Goal: Check status: Check status

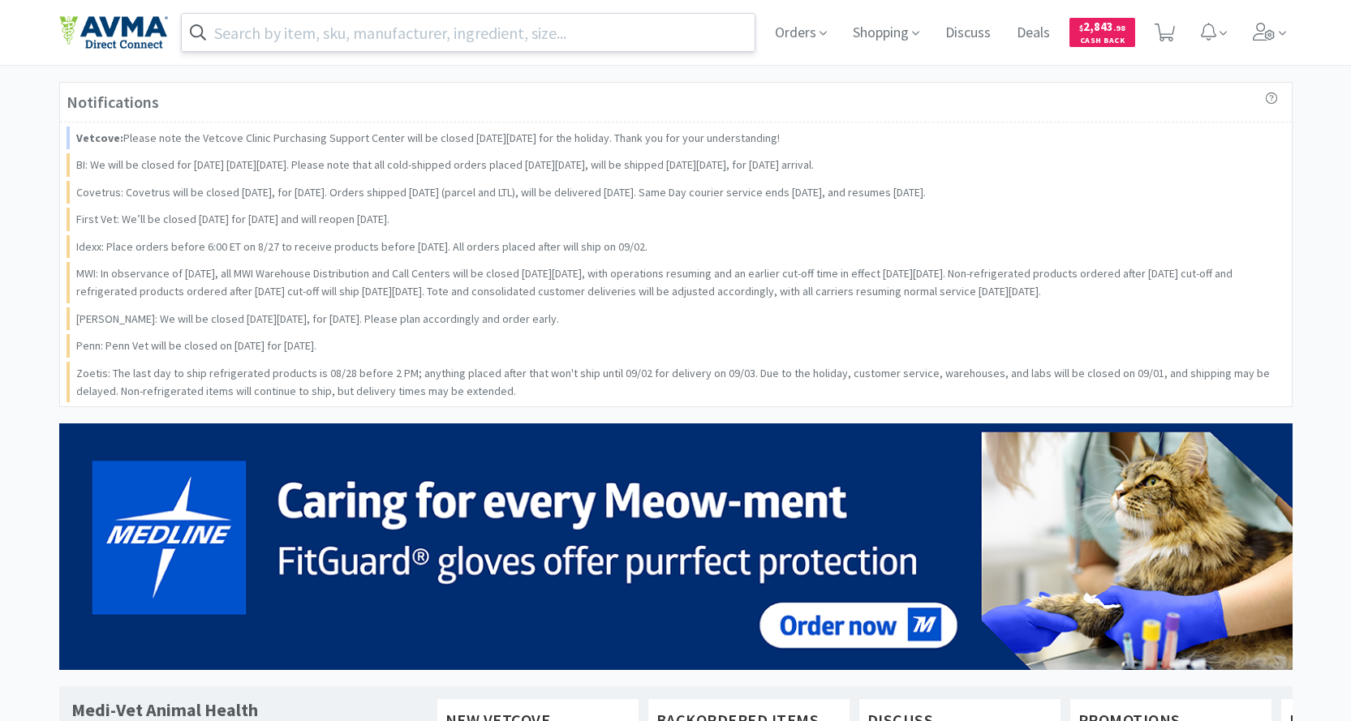
click at [380, 23] on input "text" at bounding box center [469, 32] width 574 height 37
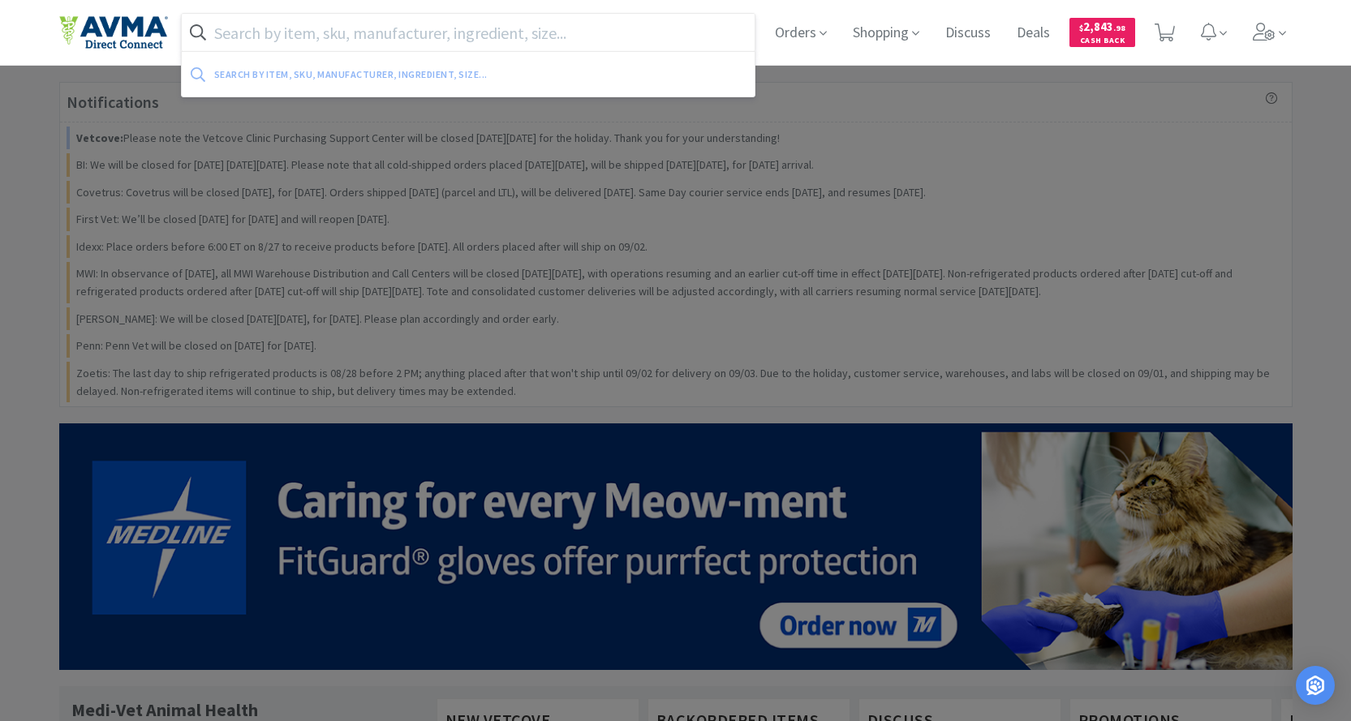
paste input "124302"
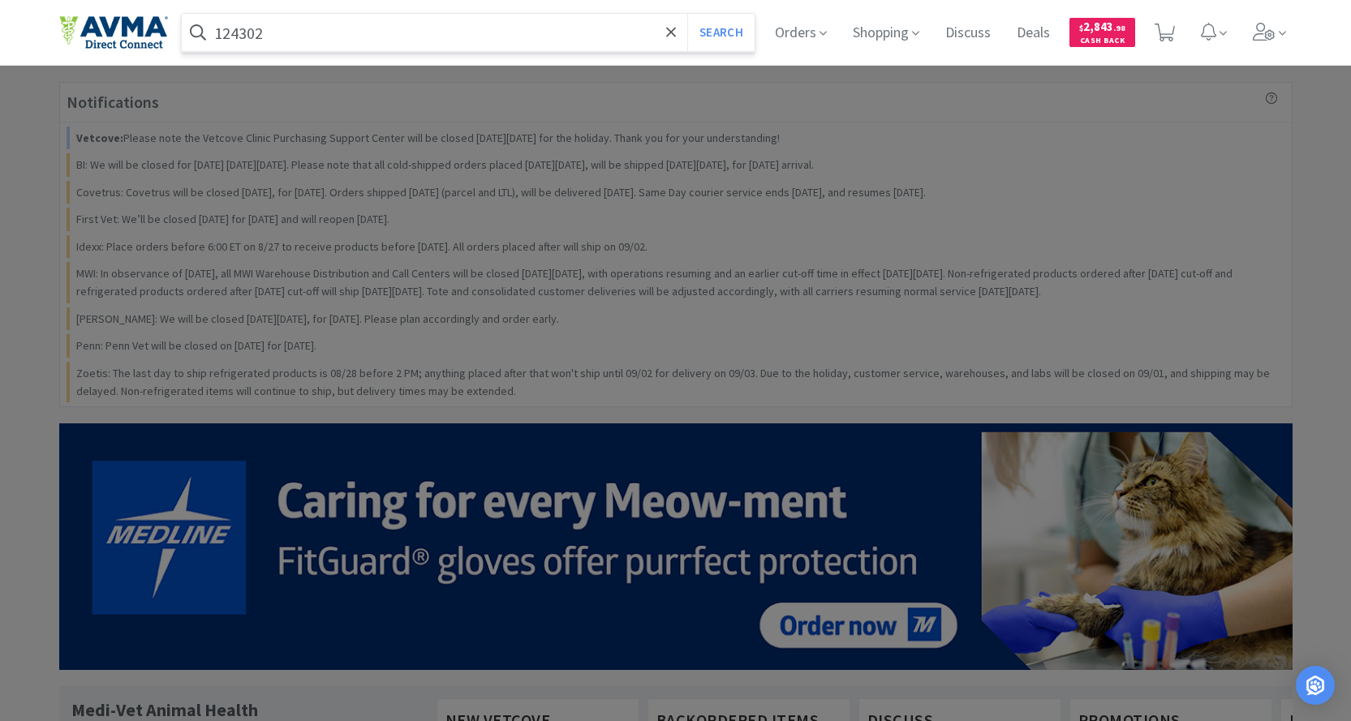
type input "124302"
click at [687, 14] on button "Search" at bounding box center [720, 32] width 67 height 37
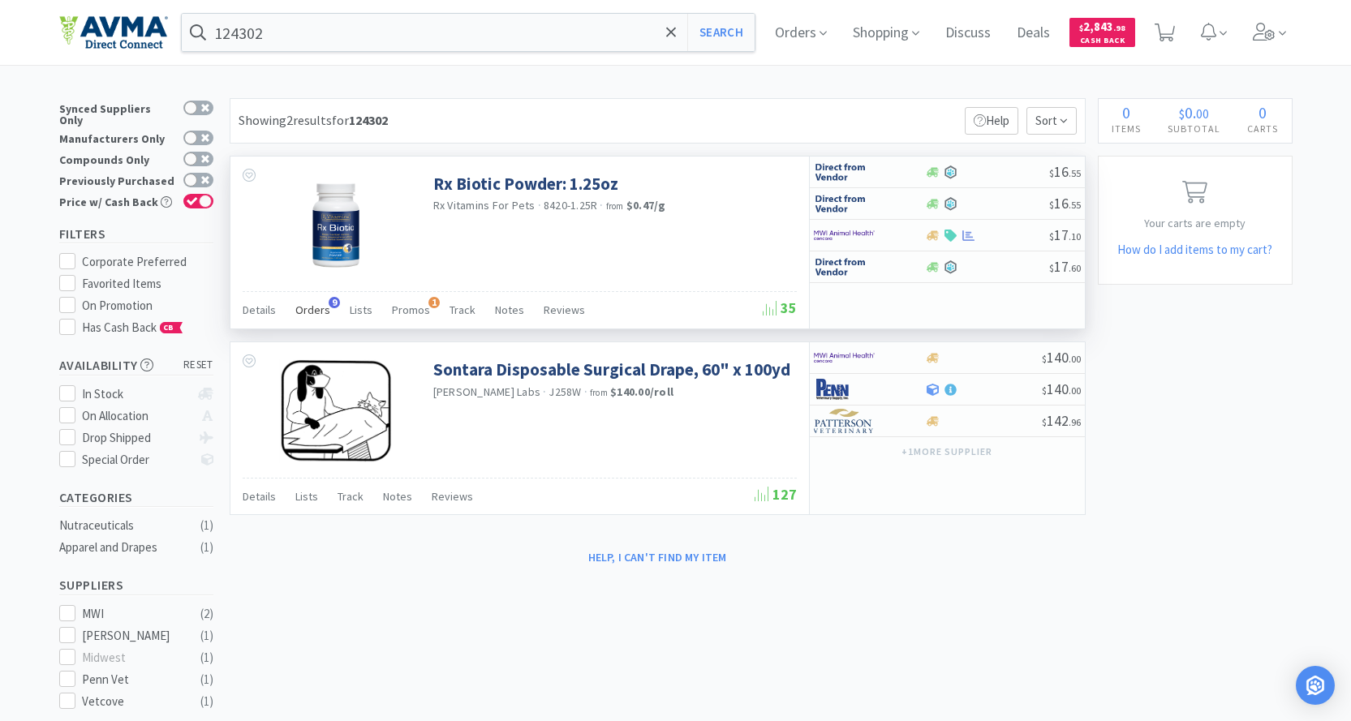
click at [312, 309] on span "Orders" at bounding box center [312, 310] width 35 height 15
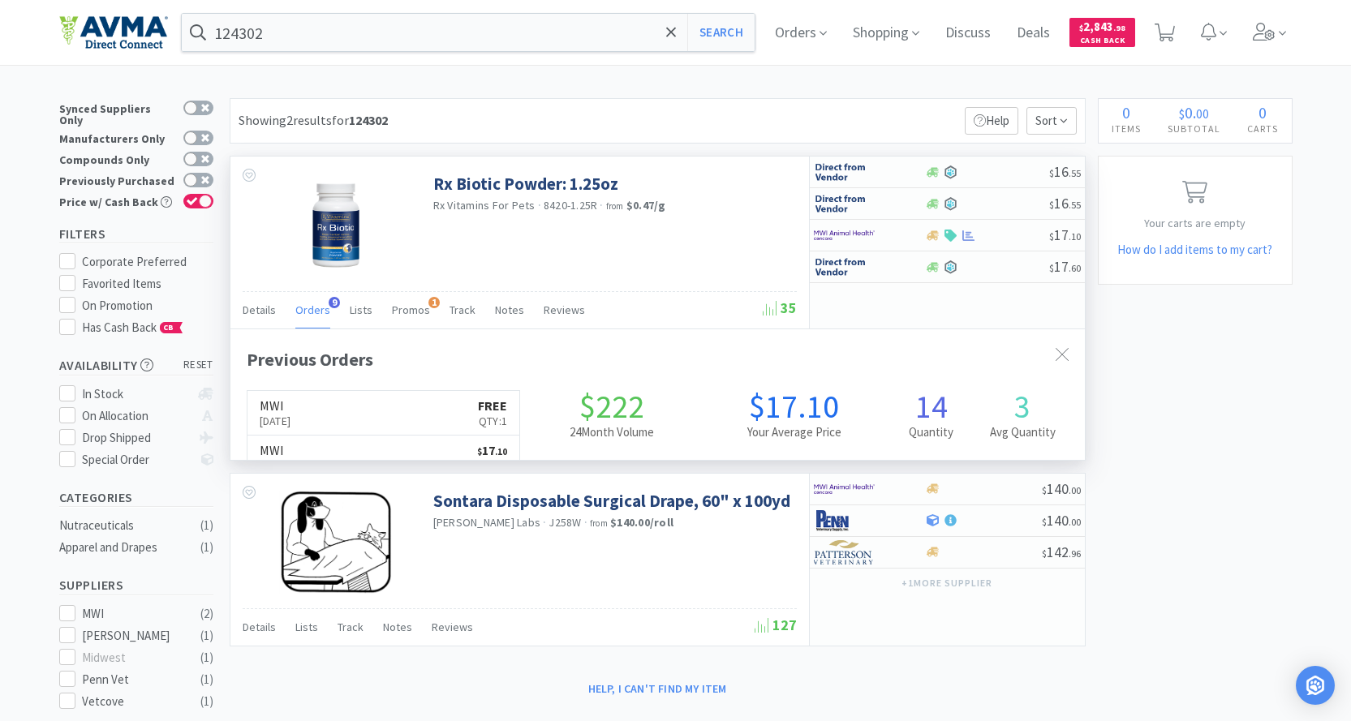
scroll to position [435, 854]
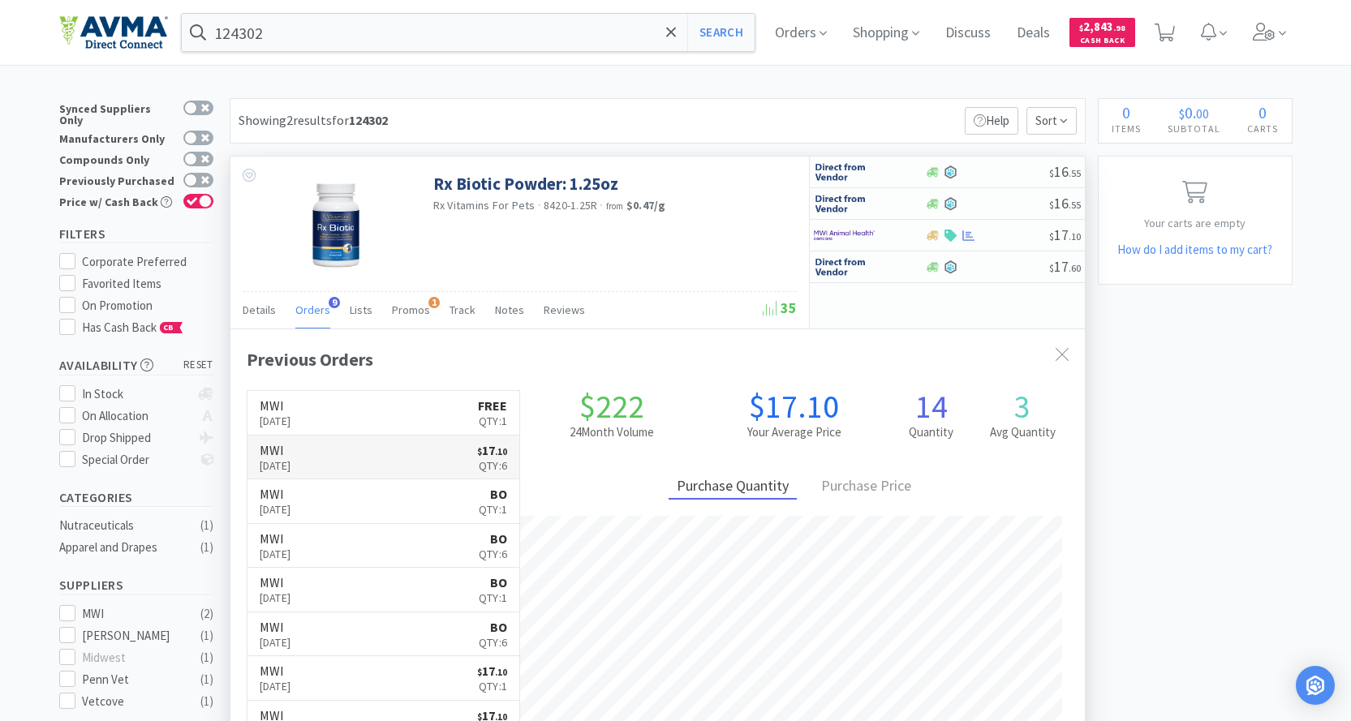
click at [320, 438] on link "MWI [DATE] $ 17 . 10 Qty: 6" at bounding box center [383, 458] width 273 height 45
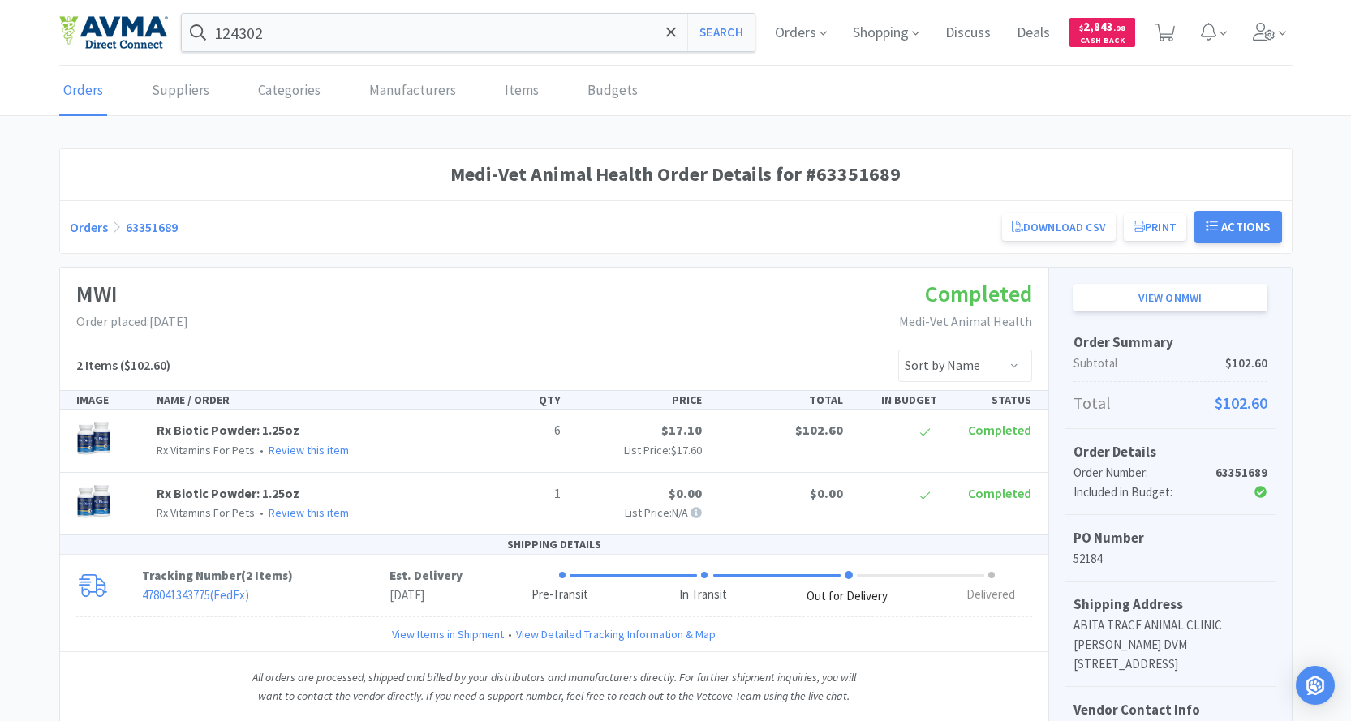
scroll to position [81, 0]
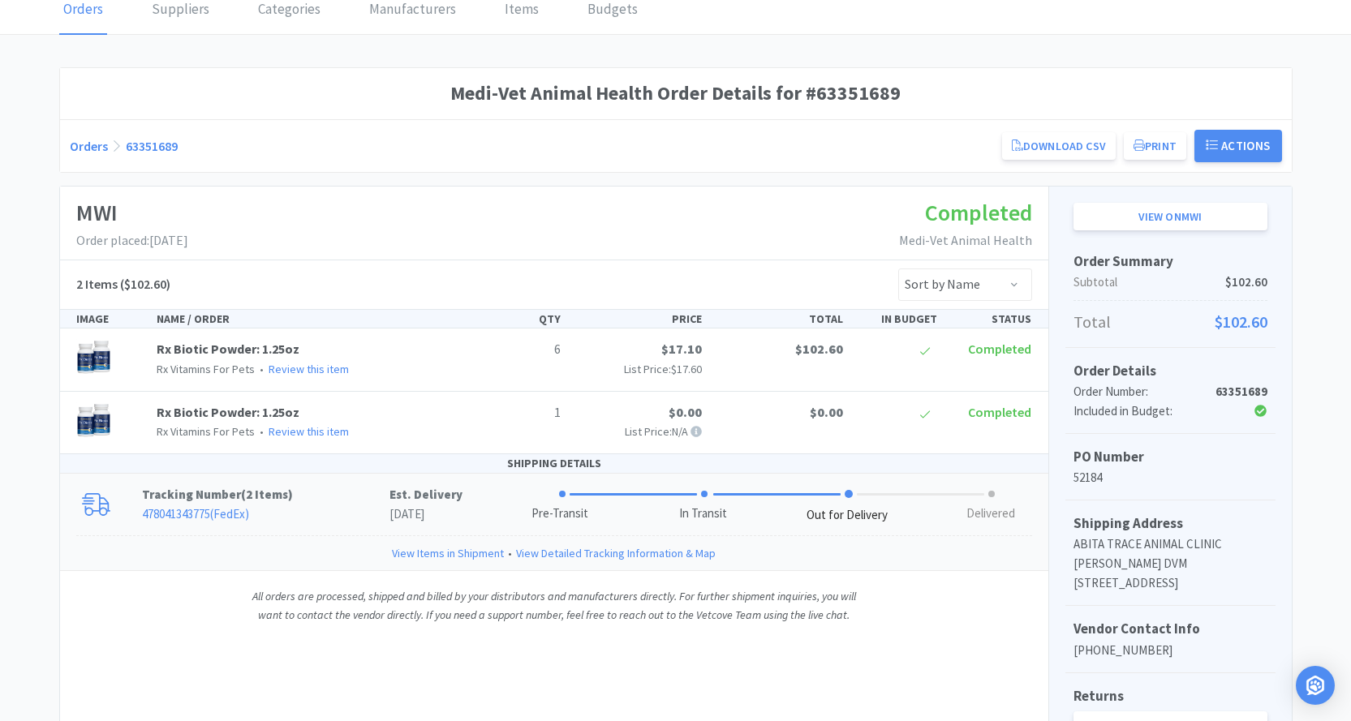
click at [204, 515] on link "478041343775 ( FedEx )" at bounding box center [195, 513] width 107 height 15
